Goal: Task Accomplishment & Management: Use online tool/utility

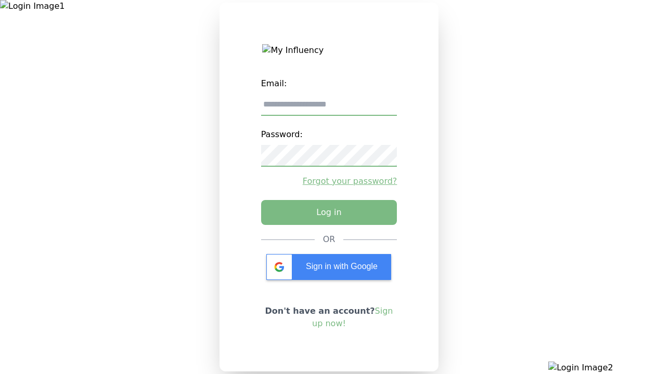
click at [329, 109] on input "email" at bounding box center [329, 105] width 136 height 22
type input "**********"
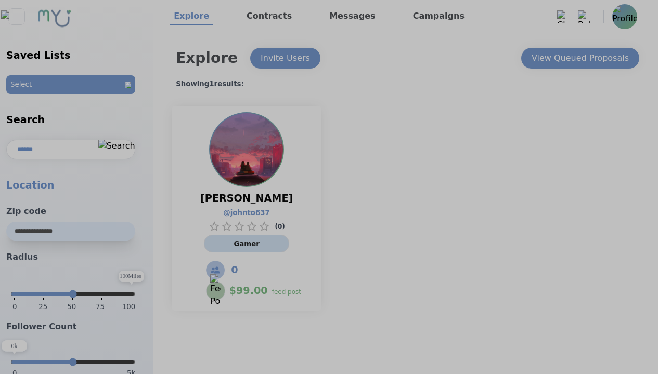
select select "*"
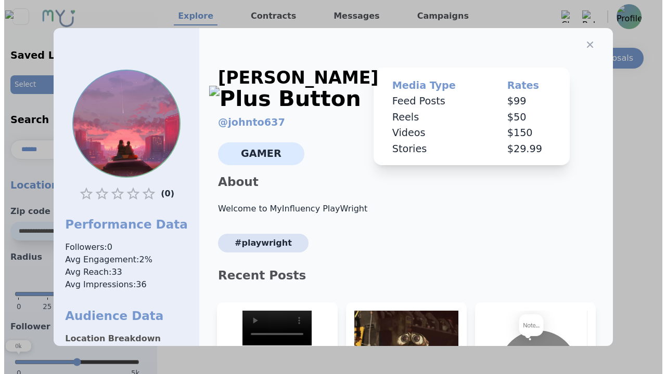
scroll to position [157, 0]
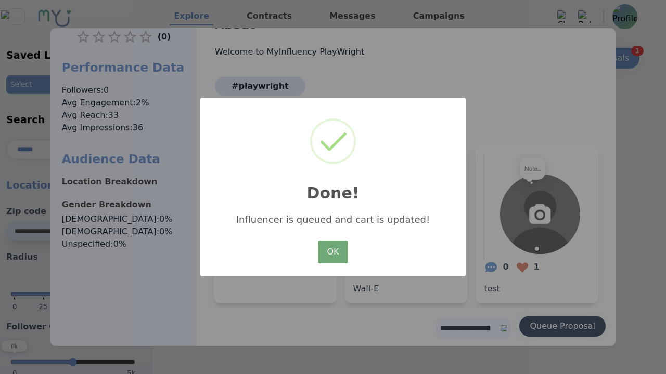
click at [333, 253] on button "OK" at bounding box center [333, 252] width 30 height 23
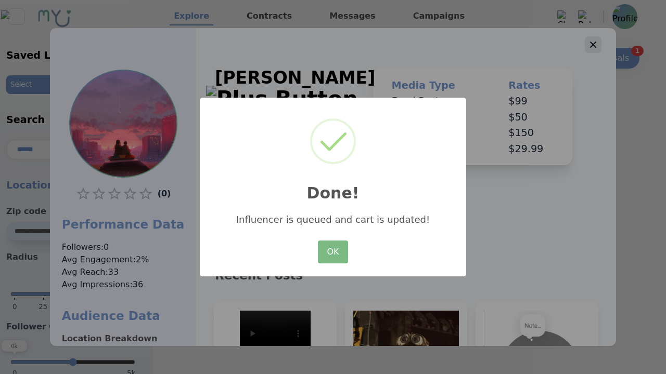
click at [590, 42] on icon "button" at bounding box center [593, 45] width 6 height 6
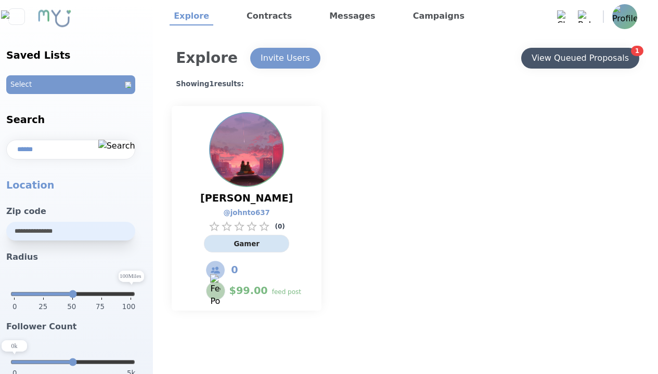
click at [579, 58] on div "View Queued Proposals" at bounding box center [580, 58] width 97 height 12
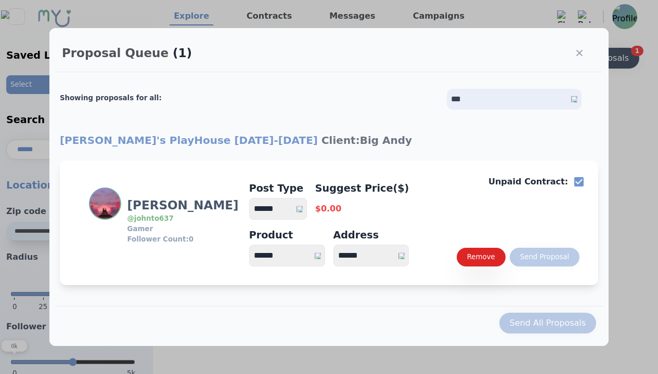
select select "*"
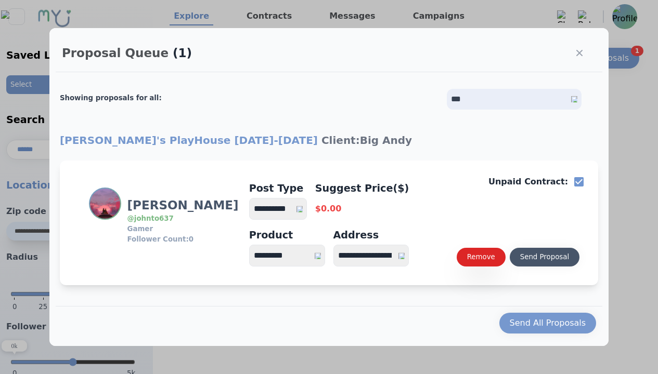
click at [283, 209] on select "**********" at bounding box center [278, 209] width 58 height 22
click at [544, 257] on div "Send Proposal" at bounding box center [544, 257] width 49 height 10
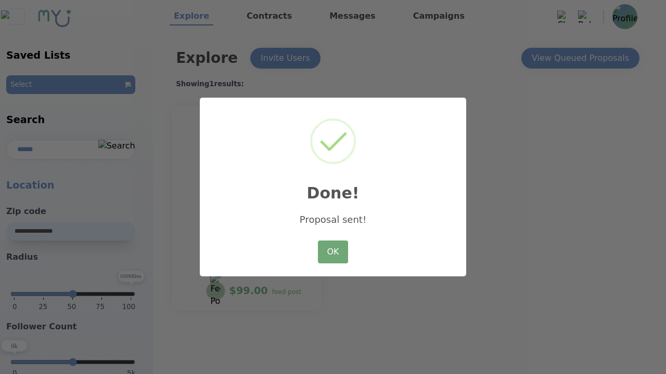
click at [333, 253] on button "OK" at bounding box center [333, 252] width 30 height 23
